Goal: Task Accomplishment & Management: Complete application form

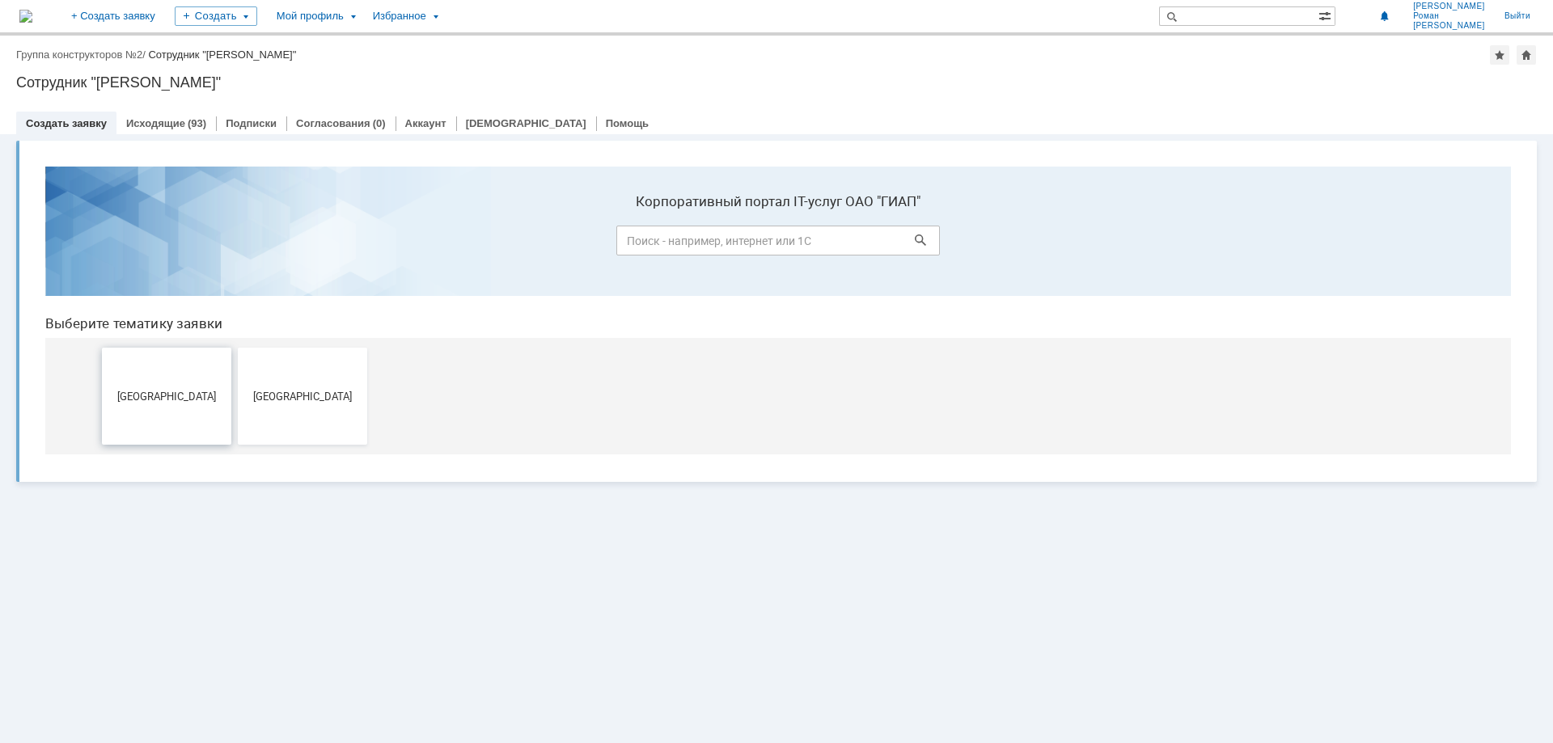
drag, startPoint x: 215, startPoint y: 395, endPoint x: 244, endPoint y: 549, distance: 157.2
click at [215, 395] on span "[GEOGRAPHIC_DATA]" at bounding box center [167, 396] width 120 height 12
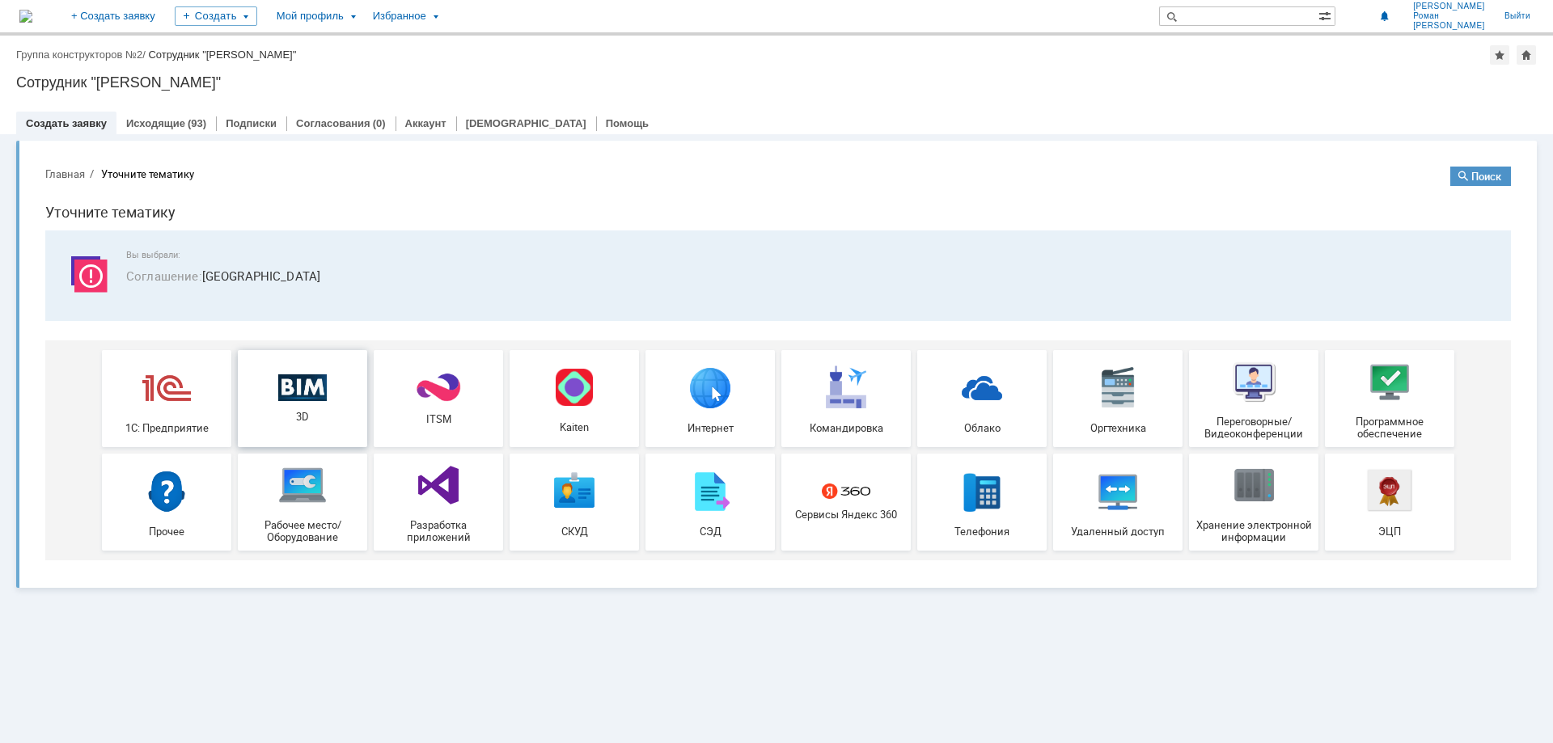
click at [316, 403] on div "3D" at bounding box center [303, 398] width 120 height 49
click at [167, 125] on link "Исходящие" at bounding box center [155, 123] width 59 height 12
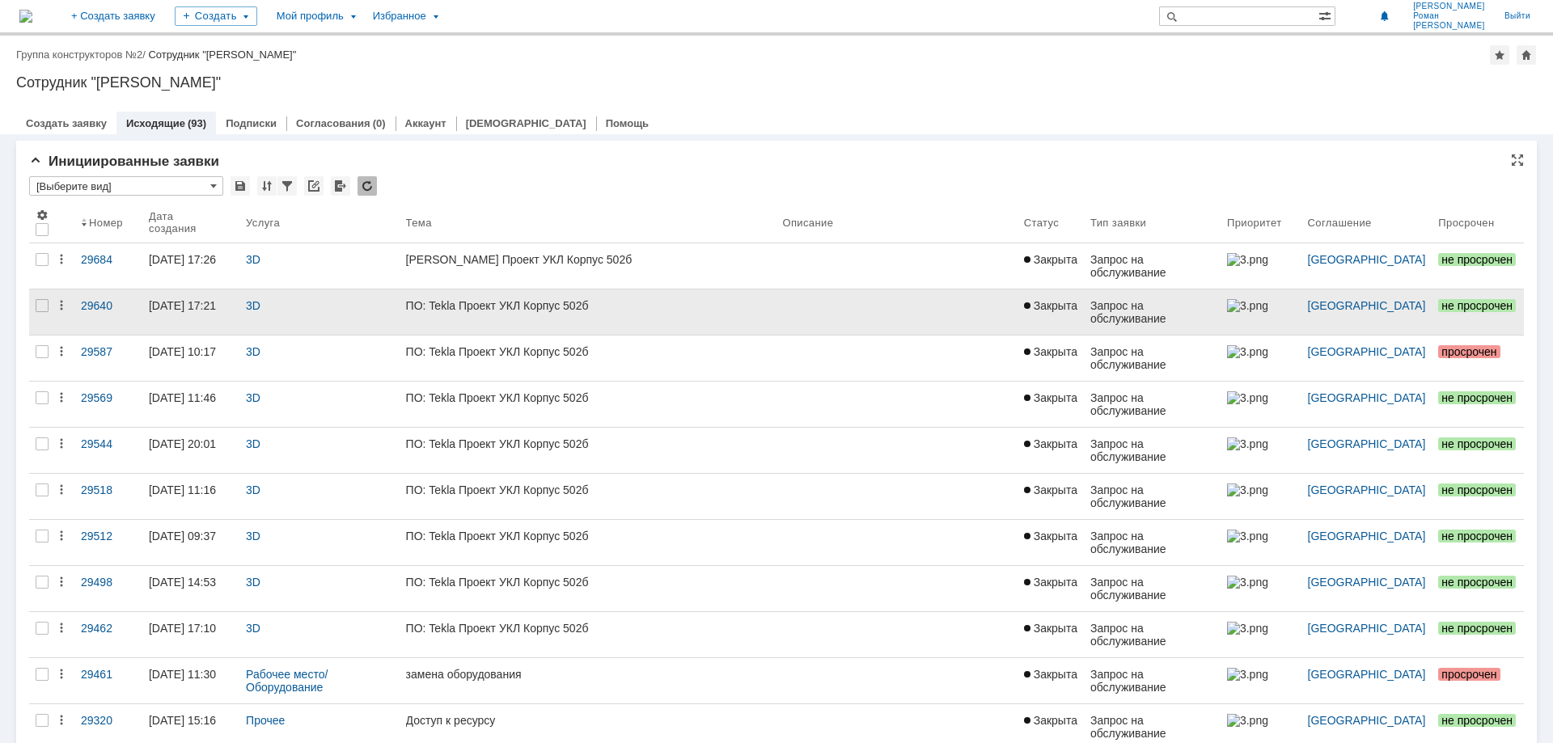
click at [478, 299] on div "ПО: Tekla Проект УКЛ Корпус 502б" at bounding box center [588, 305] width 364 height 13
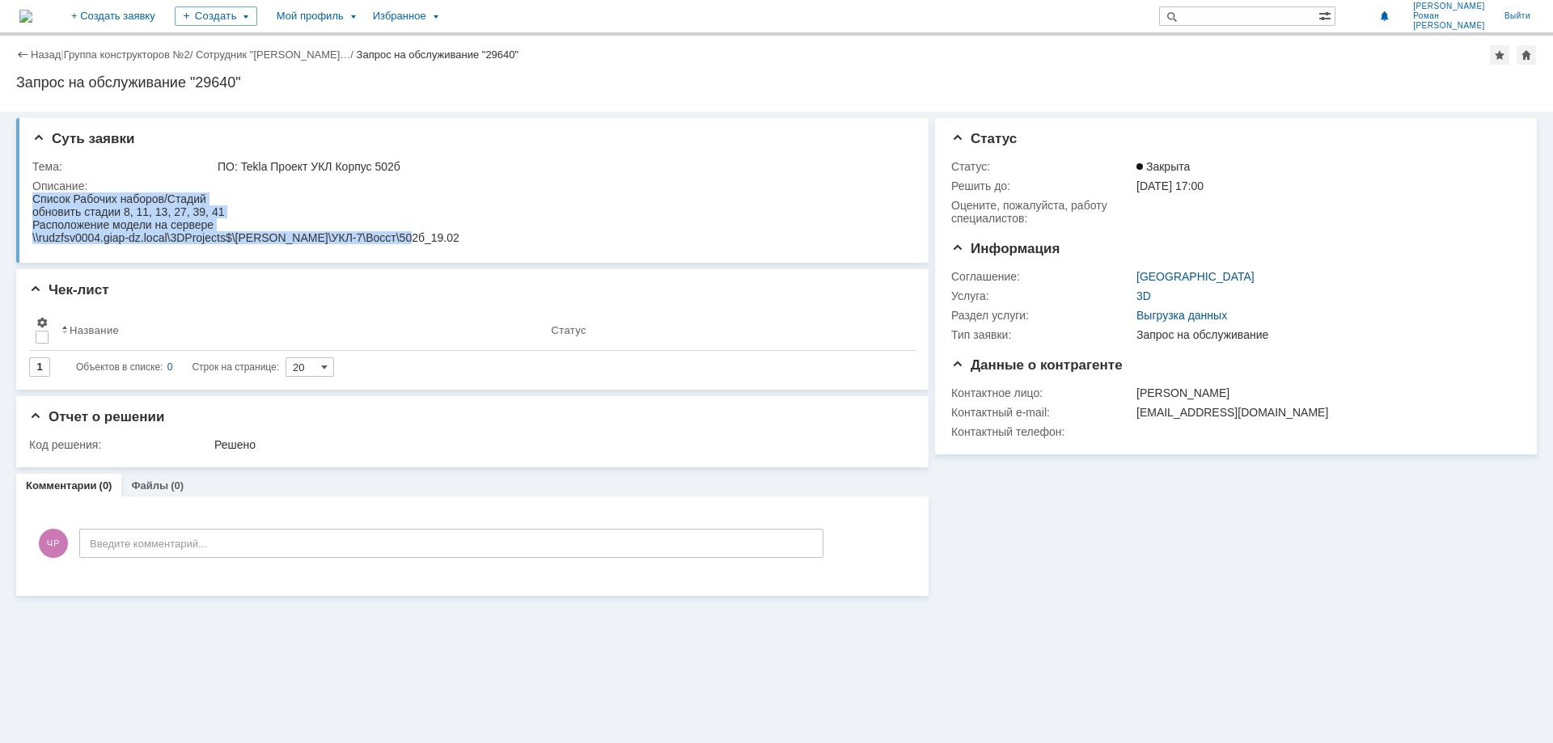
drag, startPoint x: 408, startPoint y: 236, endPoint x: 34, endPoint y: 199, distance: 376.3
click at [34, 199] on html "Список Рабочих наборов/Стадий обновить стадии 8, 11, 13, 27, 39, 41 Расположени…" at bounding box center [469, 219] width 874 height 52
copy body "Список Рабочих наборов/Стадий обновить стадии 8, 11, 13, 27, 39, 41 Расположени…"
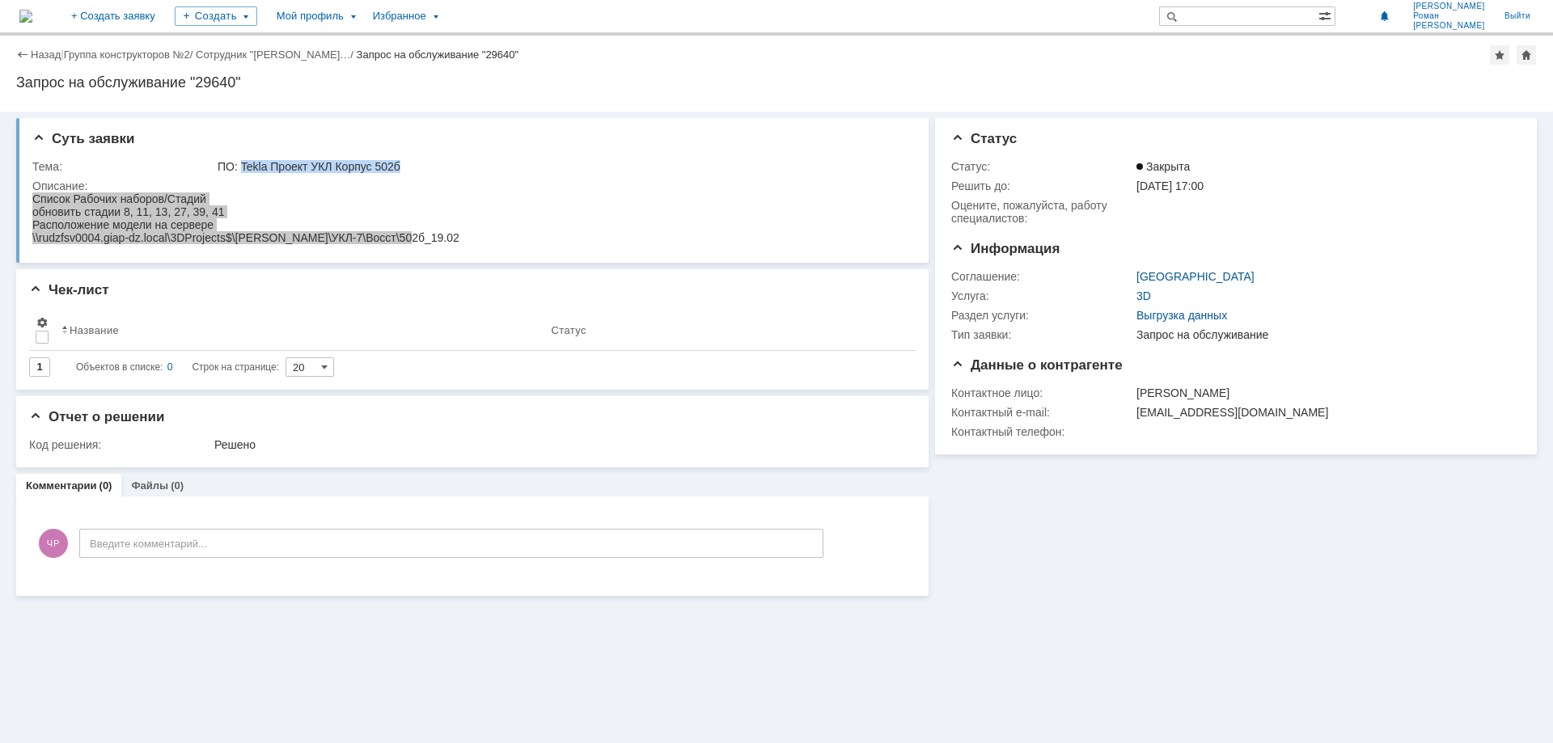
drag, startPoint x: 403, startPoint y: 163, endPoint x: 241, endPoint y: 167, distance: 161.8
click at [241, 167] on div "ПО: Tekla Проект УКЛ Корпус 502б" at bounding box center [561, 166] width 686 height 13
copy div "[PERSON_NAME] Проект УКЛ Корпус 502б"
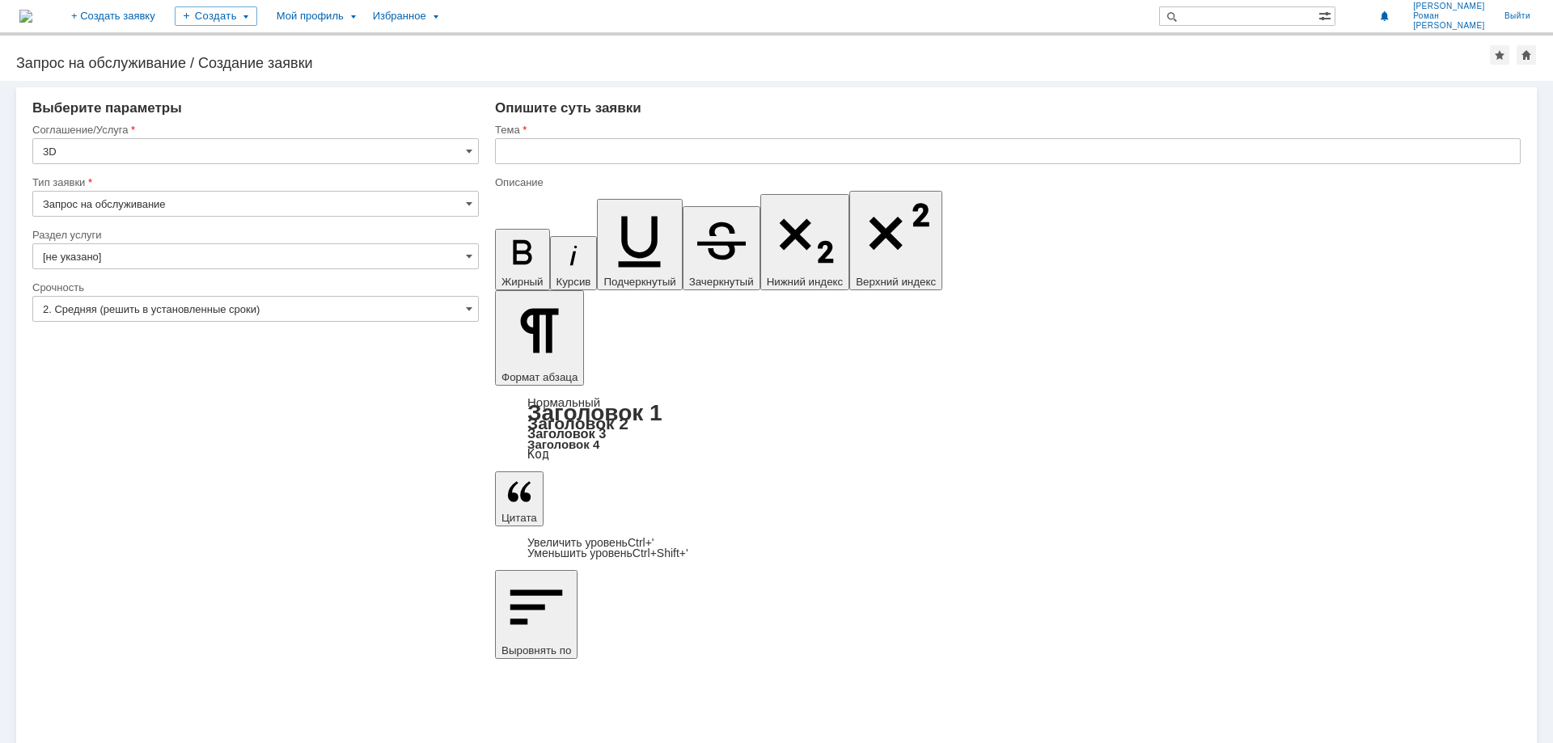
click at [555, 159] on input "text" at bounding box center [1008, 151] width 1026 height 26
paste input "[PERSON_NAME] Проект УКЛ Корпус 502б"
type input "[PERSON_NAME] Проект УКЛ Корпус 502б"
drag, startPoint x: 604, startPoint y: 5791, endPoint x: 704, endPoint y: 5789, distance: 100.3
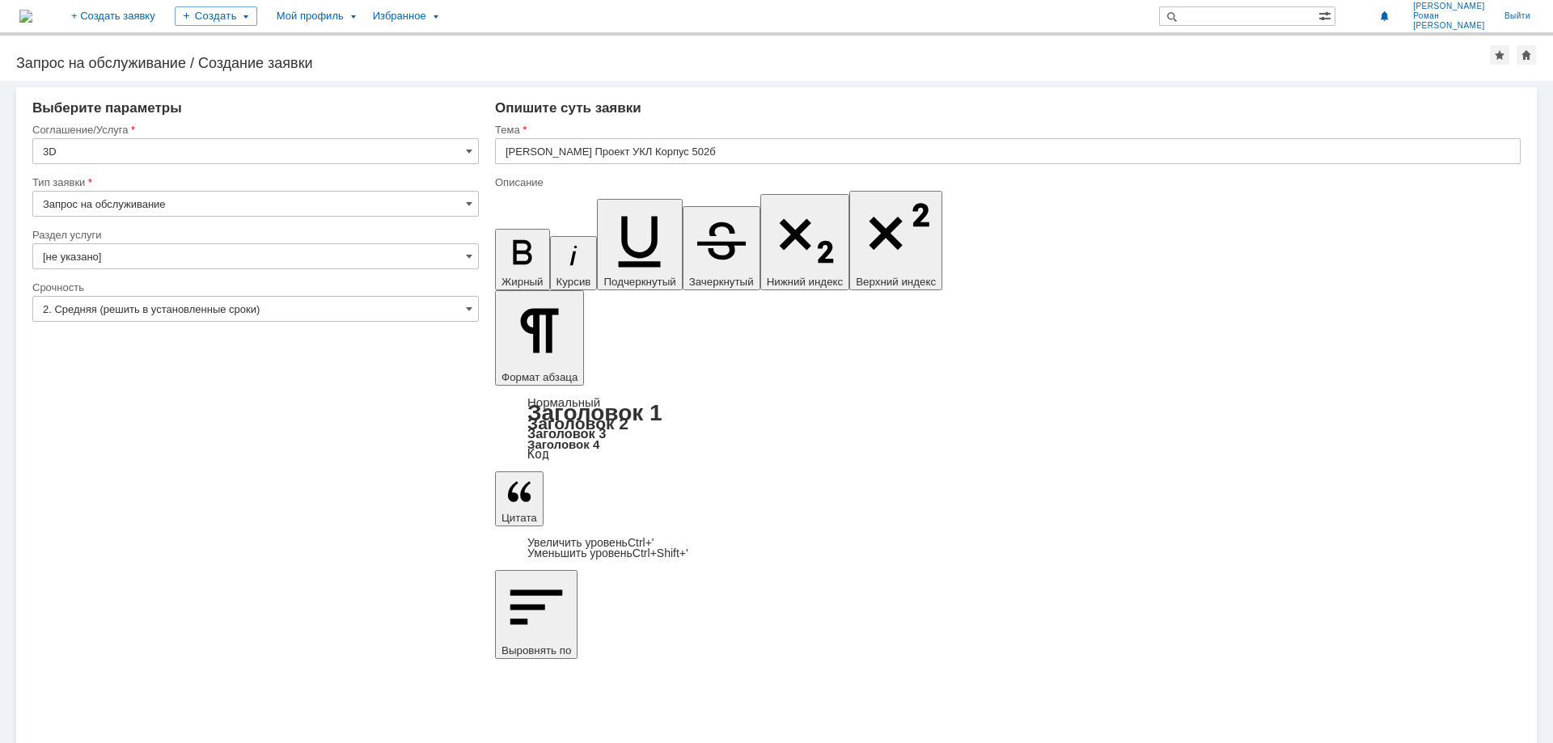
click at [90, 252] on input "[не указано]" at bounding box center [255, 256] width 446 height 26
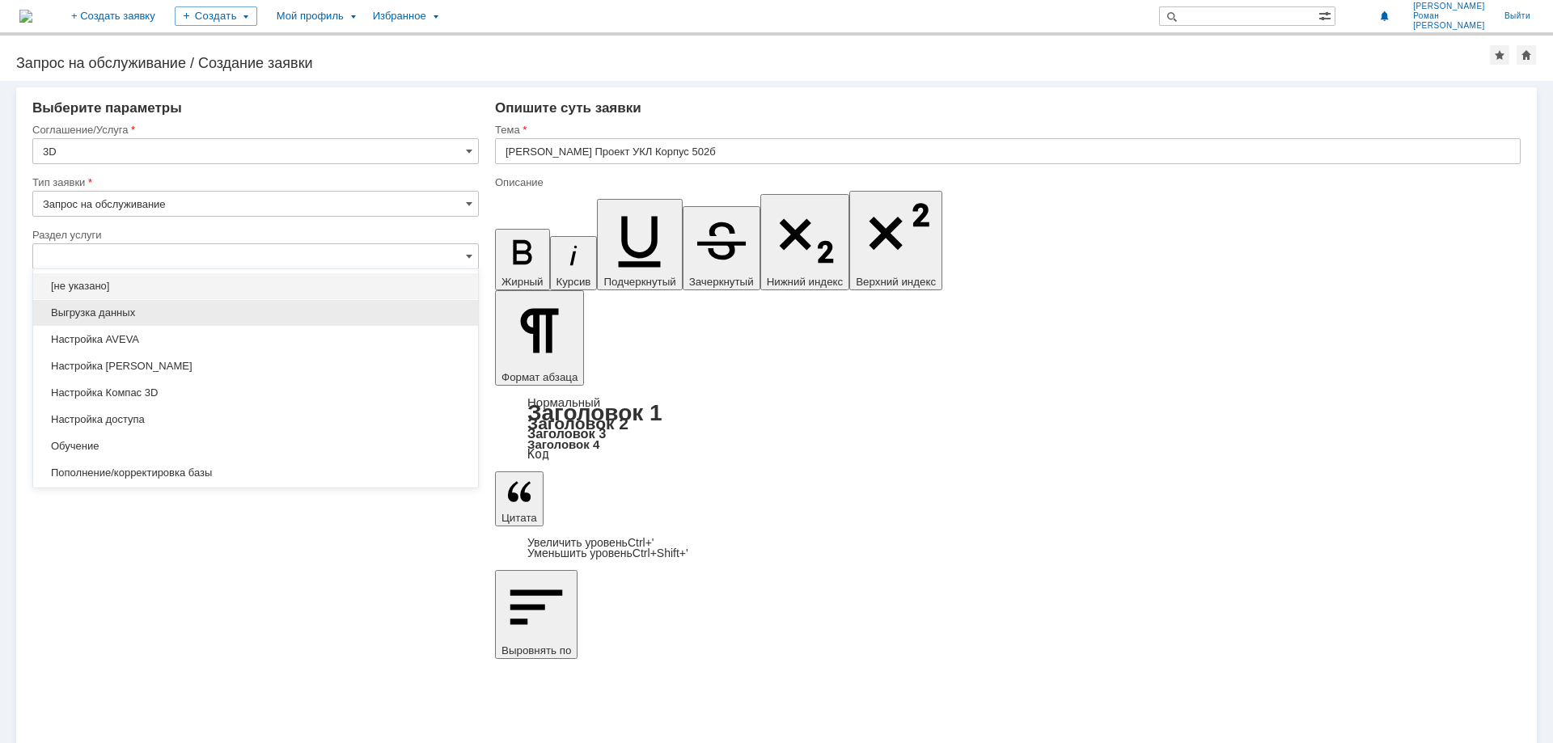
click at [104, 314] on span "Выгрузка данных" at bounding box center [255, 313] width 425 height 13
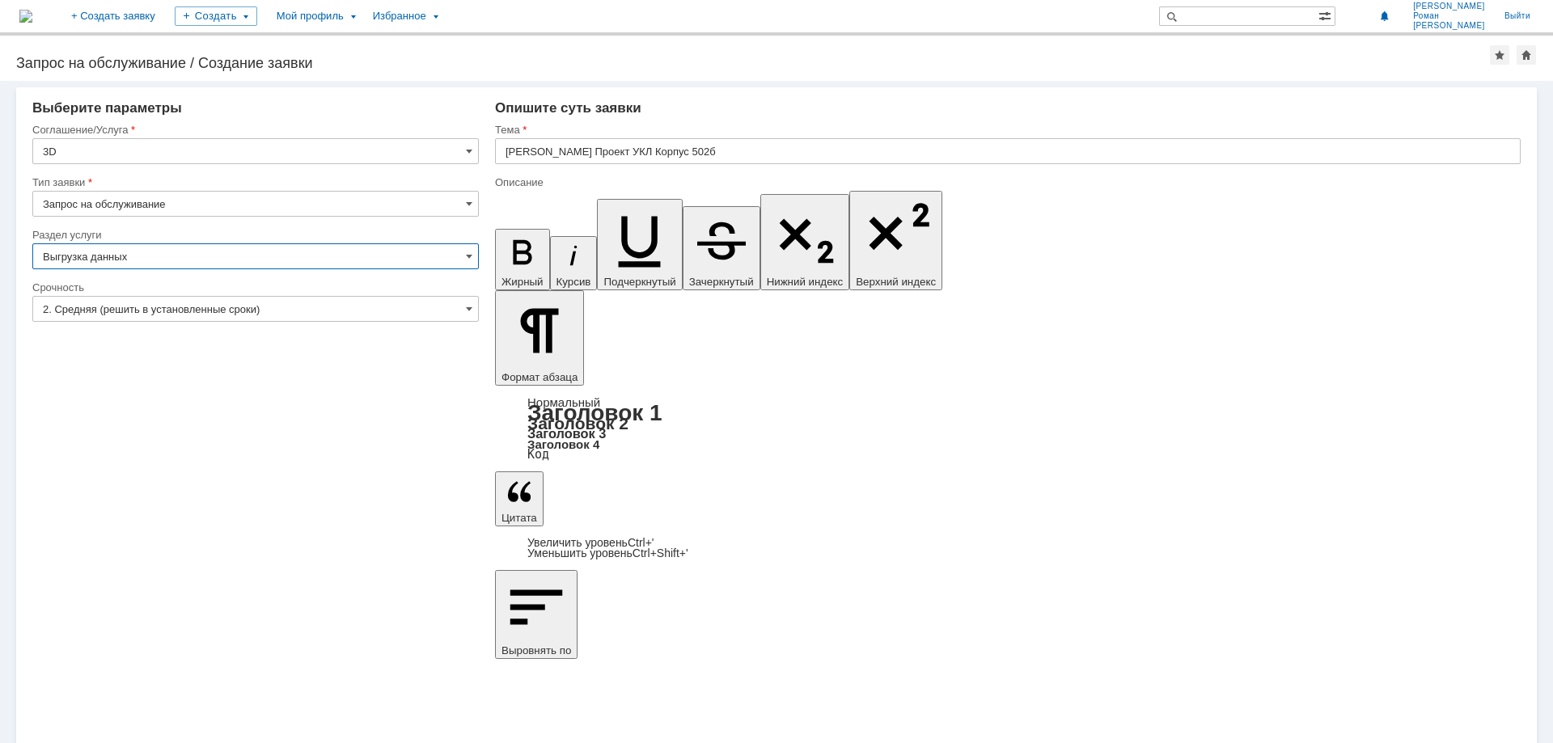
type input "Выгрузка данных"
